Goal: Check status: Check status

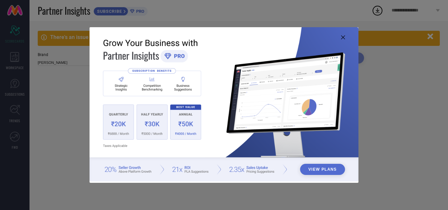
type input "All"
click at [341, 37] on icon at bounding box center [343, 37] width 4 height 4
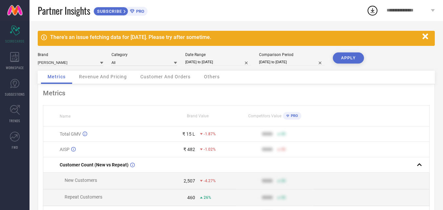
click at [210, 61] on input "[DATE] to [DATE]" at bounding box center [218, 62] width 66 height 7
select select "7"
select select "2025"
select select "8"
select select "2025"
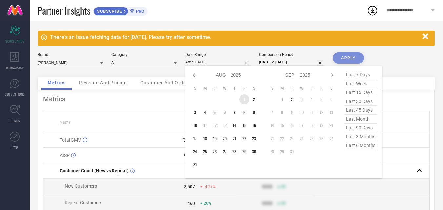
click at [240, 97] on td "1" at bounding box center [244, 99] width 10 height 10
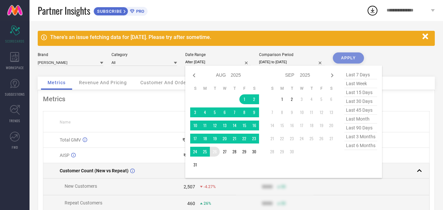
type input "[DATE] to [DATE]"
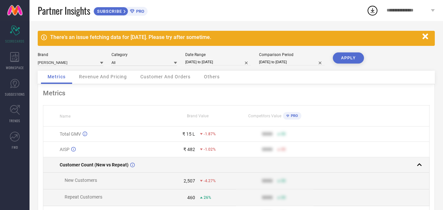
click at [193, 164] on td at bounding box center [197, 164] width 77 height 15
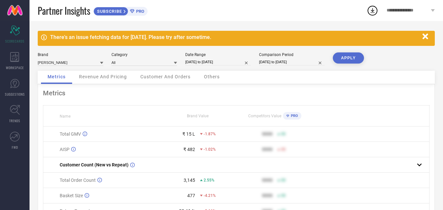
click at [278, 65] on input "[DATE] to [DATE]" at bounding box center [292, 62] width 66 height 7
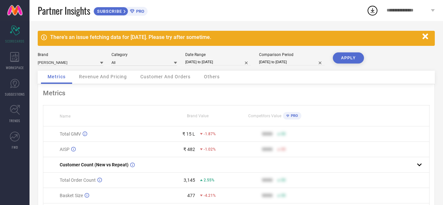
select select "7"
select select "2024"
select select "8"
select select "2024"
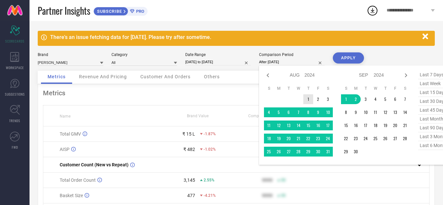
click at [312, 97] on td "1" at bounding box center [308, 99] width 10 height 10
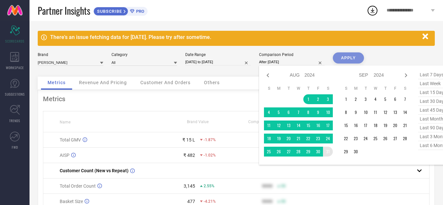
type input "[DATE] to [DATE]"
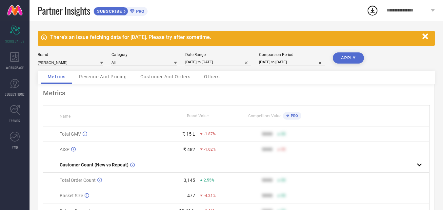
click at [342, 59] on button "APPLY" at bounding box center [348, 57] width 31 height 11
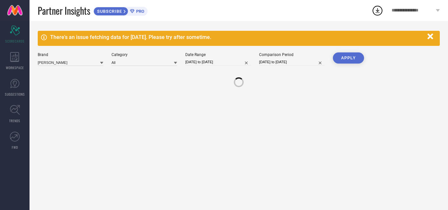
click at [290, 61] on input "[DATE] to [DATE]" at bounding box center [292, 62] width 66 height 7
select select "7"
select select "2024"
select select "8"
select select "2024"
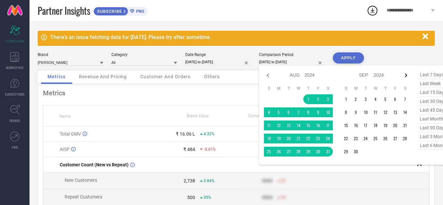
click at [406, 75] on icon at bounding box center [406, 75] width 2 height 4
select select "8"
select select "2024"
select select "9"
select select "2024"
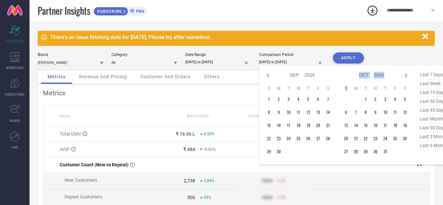
click at [406, 75] on icon at bounding box center [406, 75] width 2 height 4
select select "9"
select select "2024"
select select "10"
select select "2024"
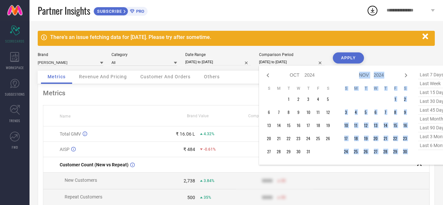
click at [406, 75] on icon at bounding box center [406, 75] width 2 height 4
select select "10"
select select "2024"
select select "11"
select select "2024"
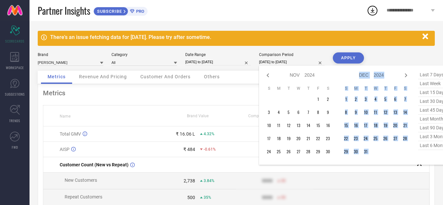
click at [406, 75] on icon at bounding box center [406, 75] width 2 height 4
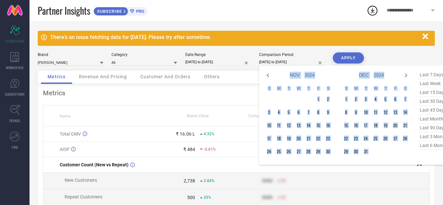
select select "2025"
select select "1"
select select "2025"
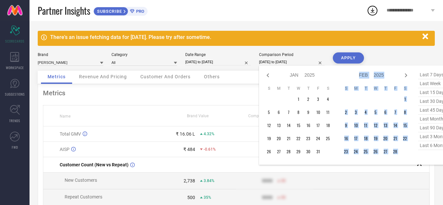
click at [406, 75] on icon at bounding box center [406, 75] width 2 height 4
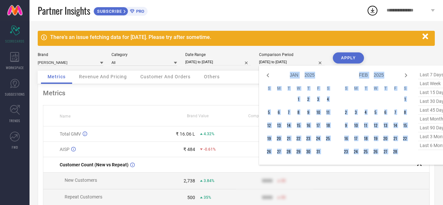
select select "2"
select select "2025"
select select "3"
select select "2025"
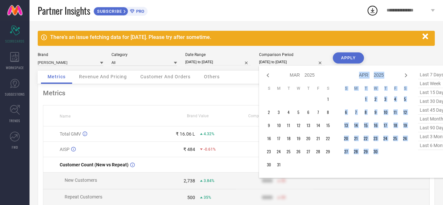
click at [406, 75] on icon at bounding box center [406, 75] width 2 height 4
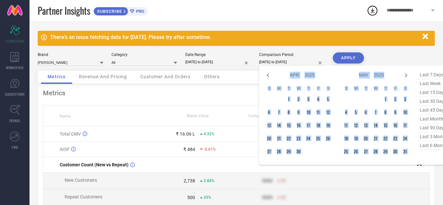
click at [406, 75] on icon at bounding box center [406, 75] width 2 height 4
select select "5"
select select "2025"
select select "6"
select select "2025"
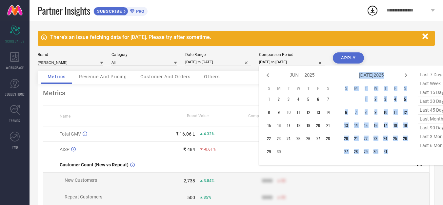
click at [406, 75] on icon at bounding box center [406, 75] width 2 height 4
select select "6"
select select "2025"
select select "7"
select select "2025"
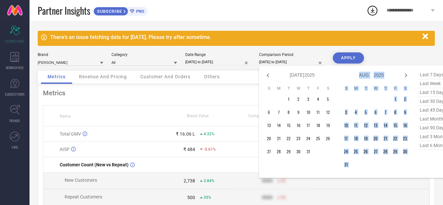
click at [406, 75] on icon at bounding box center [406, 75] width 2 height 4
select select "7"
select select "2025"
select select "8"
select select "2025"
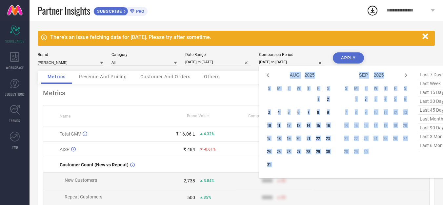
click at [406, 75] on icon at bounding box center [406, 75] width 2 height 4
select select "8"
select select "2025"
select select "9"
select select "2025"
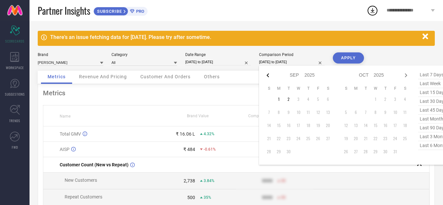
click at [269, 74] on icon at bounding box center [268, 75] width 8 height 8
select select "7"
select select "2025"
select select "8"
select select "2025"
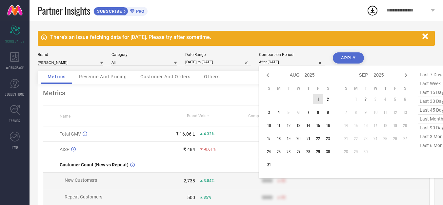
click at [315, 102] on td "1" at bounding box center [318, 99] width 10 height 10
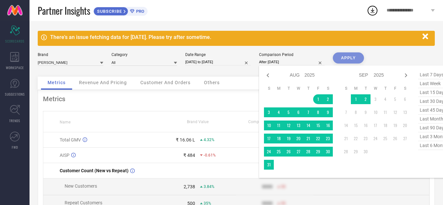
type input "[DATE] to [DATE]"
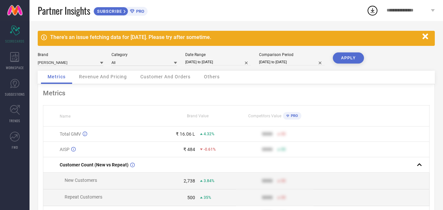
click at [350, 58] on button "APPLY" at bounding box center [348, 57] width 31 height 11
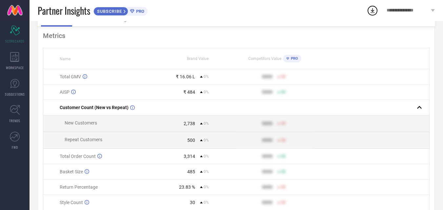
scroll to position [88, 0]
